Goal: Check status: Check status

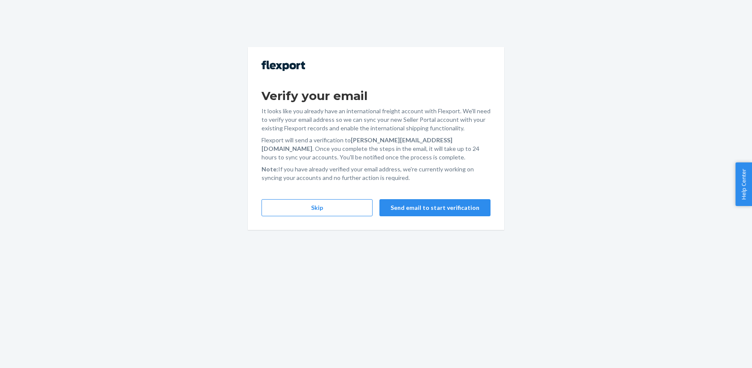
click at [299, 208] on button "Skip" at bounding box center [316, 207] width 111 height 17
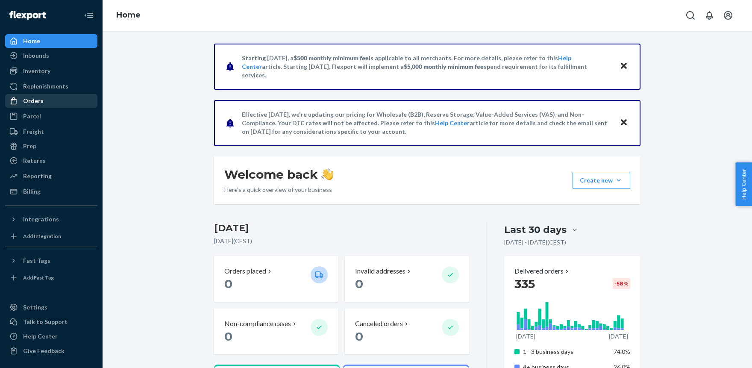
click at [38, 102] on div "Orders" at bounding box center [33, 101] width 21 height 9
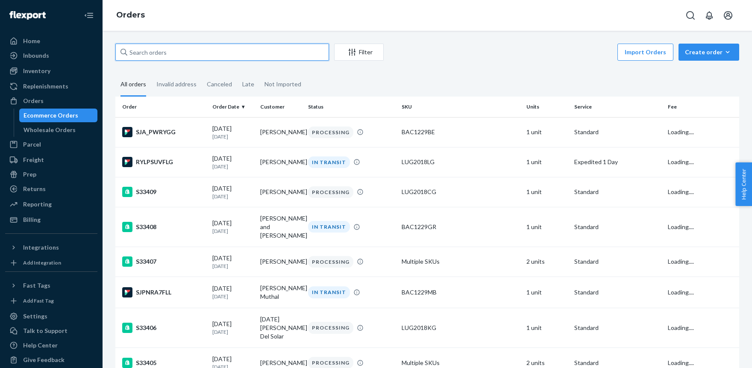
click at [155, 53] on input "text" at bounding box center [222, 52] width 214 height 17
paste input "S33358"
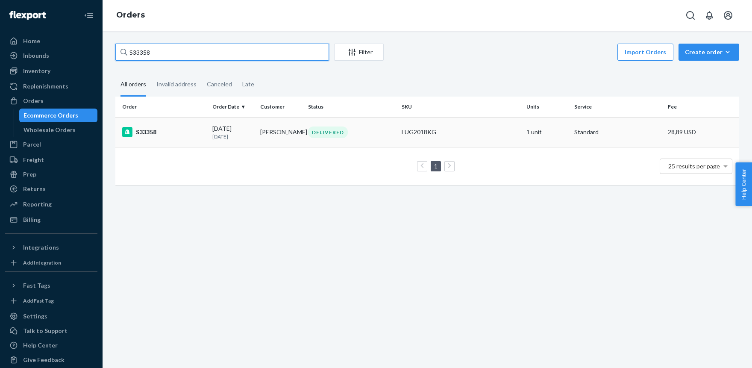
type input "S33358"
click at [460, 132] on div "LUG2018KG" at bounding box center [461, 132] width 118 height 9
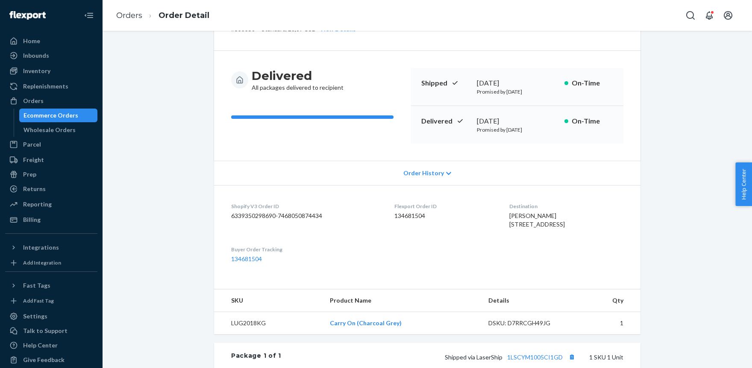
scroll to position [141, 0]
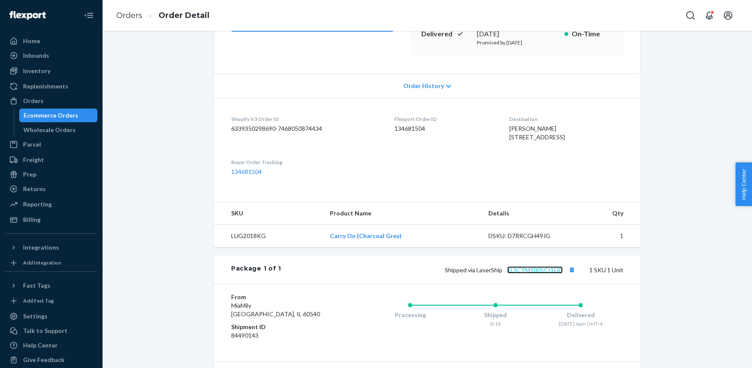
click at [538, 273] on link "1LSCYM1005CI1GD" at bounding box center [535, 269] width 56 height 7
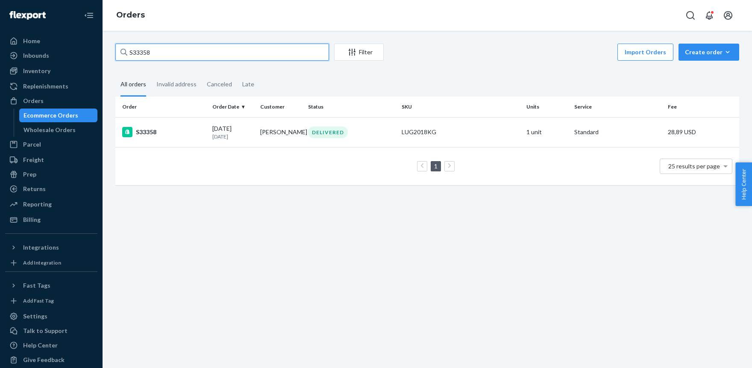
click at [180, 55] on input "S33358" at bounding box center [222, 52] width 214 height 17
click at [178, 55] on input "S33358" at bounding box center [222, 52] width 214 height 17
paste input "99"
type input "S33399"
click at [431, 136] on div "LUG2018GR" at bounding box center [461, 132] width 118 height 9
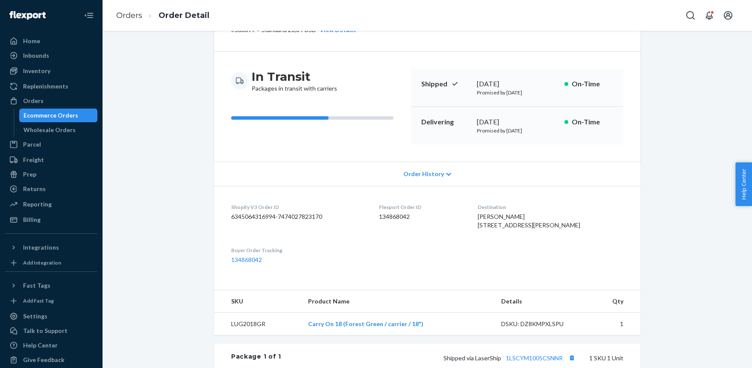
scroll to position [141, 0]
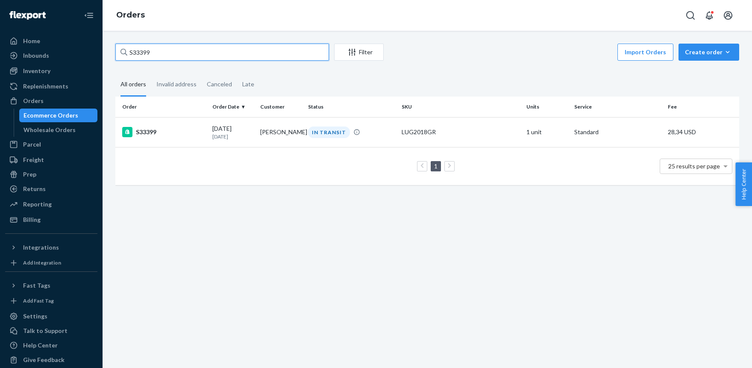
click at [174, 49] on input "S33399" at bounding box center [222, 52] width 214 height 17
click at [173, 50] on input "S33399" at bounding box center [222, 52] width 214 height 17
paste input "3"
type input "S33393"
click at [432, 129] on div "LUG2018LG" at bounding box center [461, 132] width 118 height 9
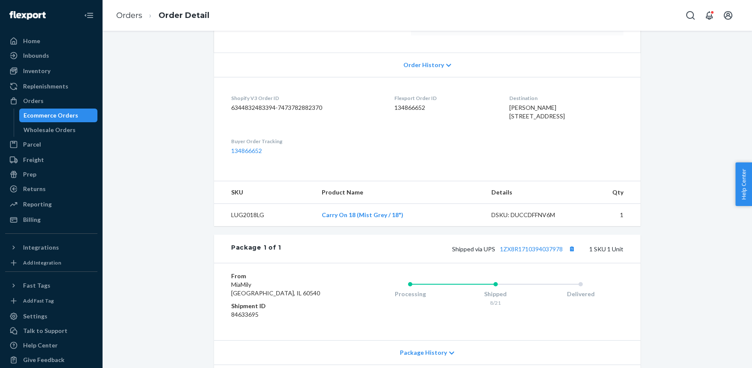
scroll to position [188, 0]
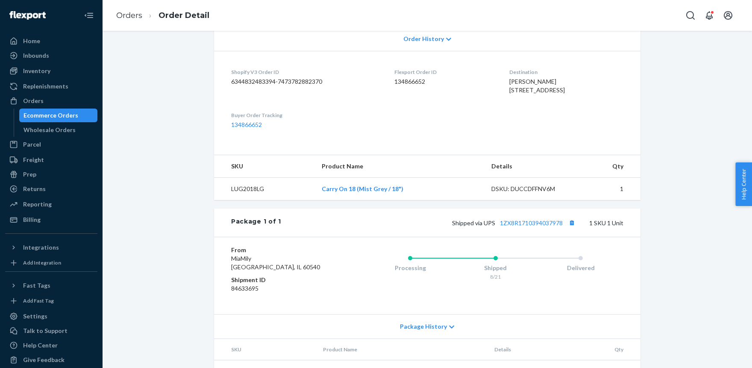
click at [518, 228] on div "Shipped via UPS 1ZX8R1710394037978 1 SKU 1 Unit" at bounding box center [452, 222] width 342 height 11
click at [517, 228] on div "Shipped via UPS 1ZX8R1710394037978 1 SKU 1 Unit" at bounding box center [452, 222] width 342 height 11
click at [518, 226] on link "1ZX8R1710394037978" at bounding box center [531, 222] width 63 height 7
